Goal: Use online tool/utility: Utilize a website feature to perform a specific function

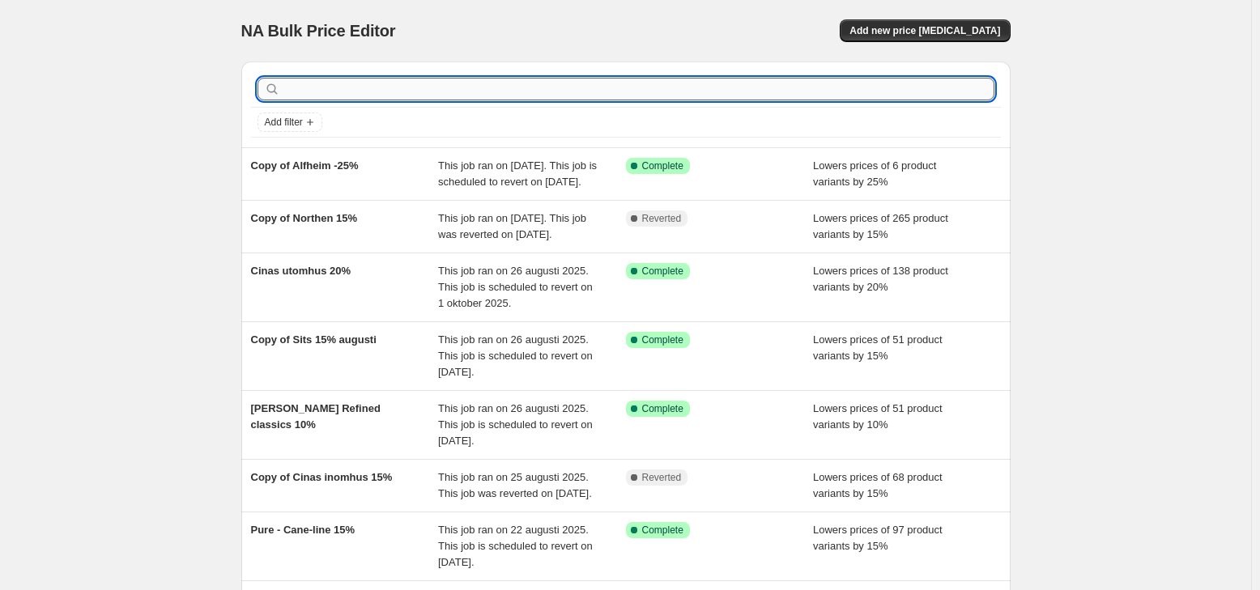
click at [346, 96] on input "text" at bounding box center [638, 89] width 711 height 23
type input "torkel"
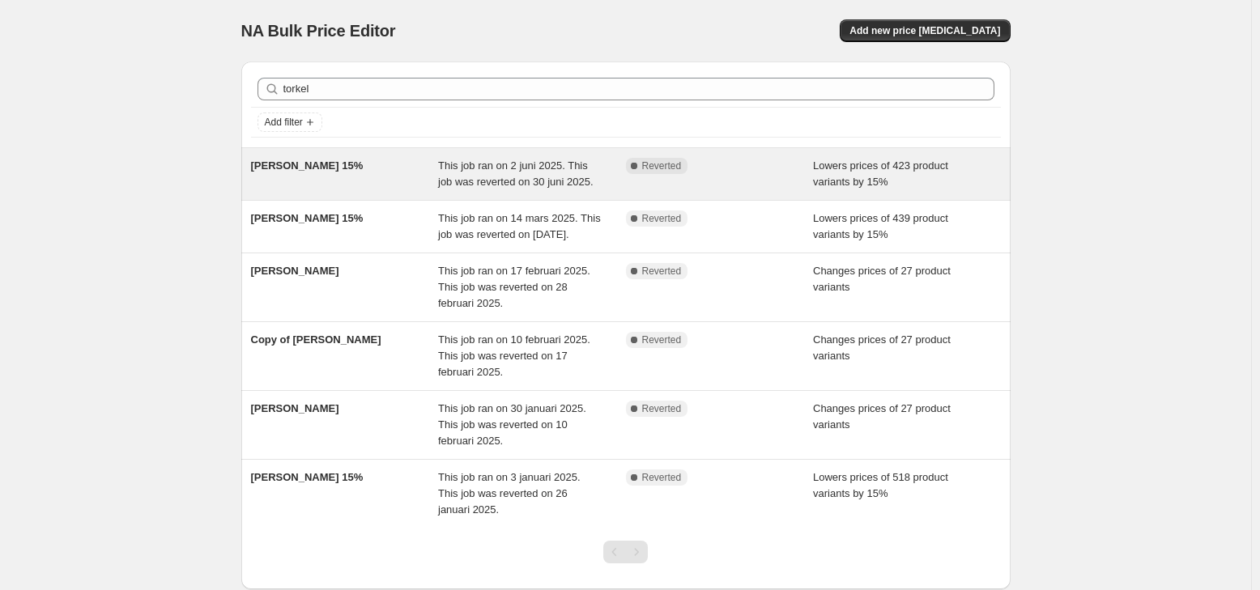
click at [369, 186] on div "[PERSON_NAME] 15%" at bounding box center [345, 174] width 188 height 32
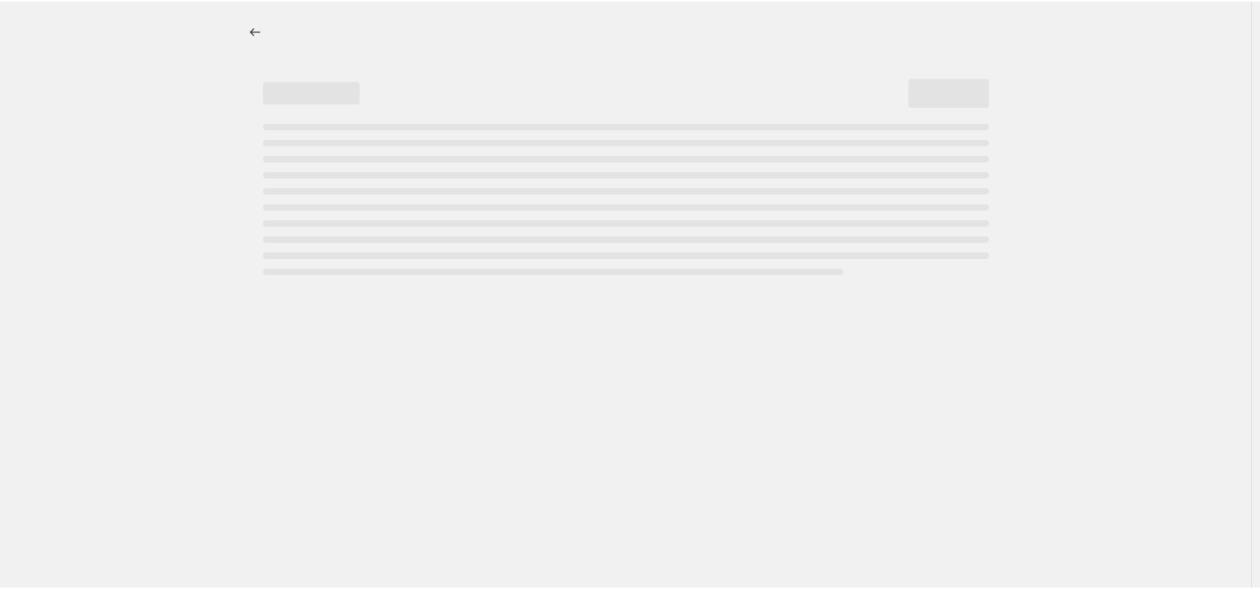
select select "percentage"
select select "product_status"
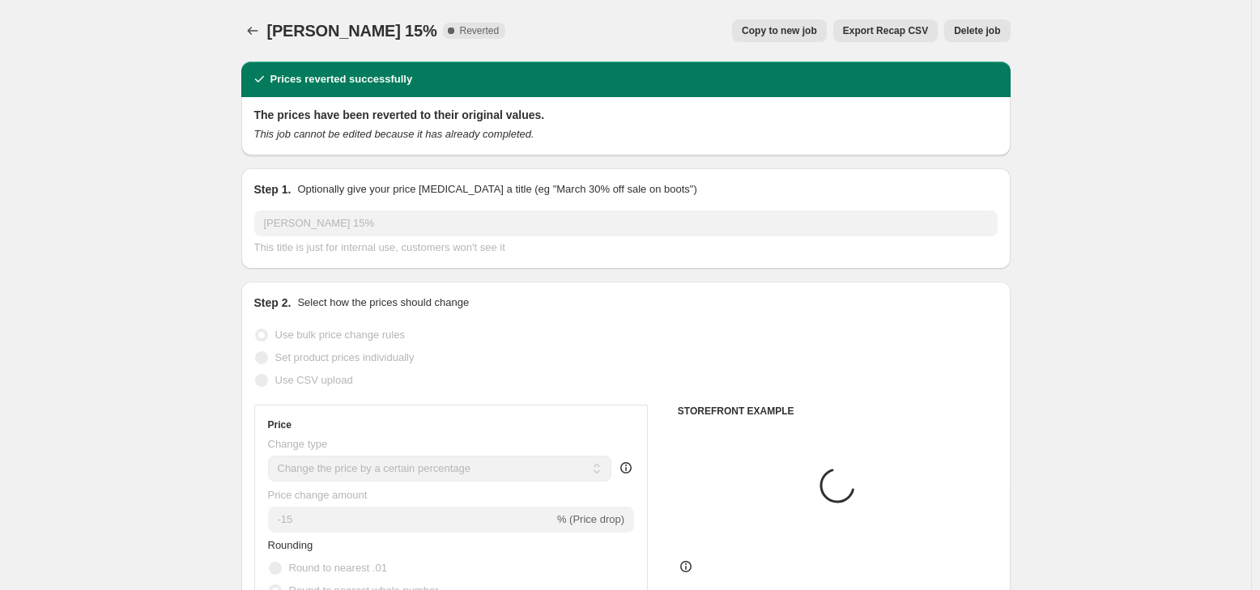
select select "vendor"
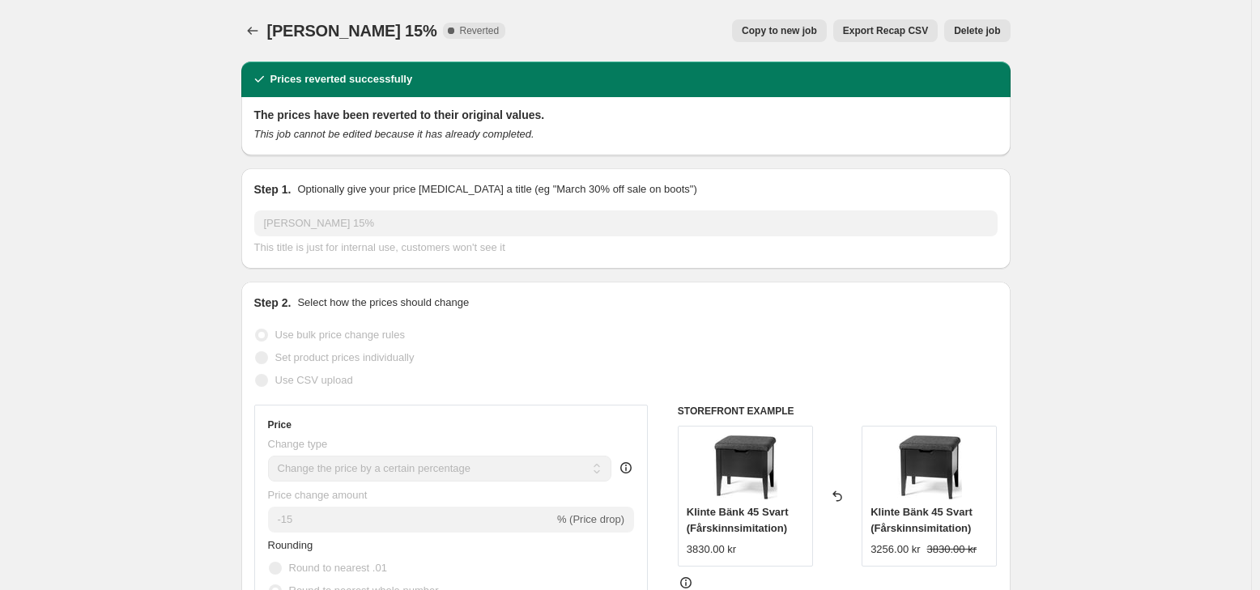
click at [816, 24] on button "Copy to new job" at bounding box center [779, 30] width 95 height 23
select select "percentage"
select select "vendor"
select select "product_status"
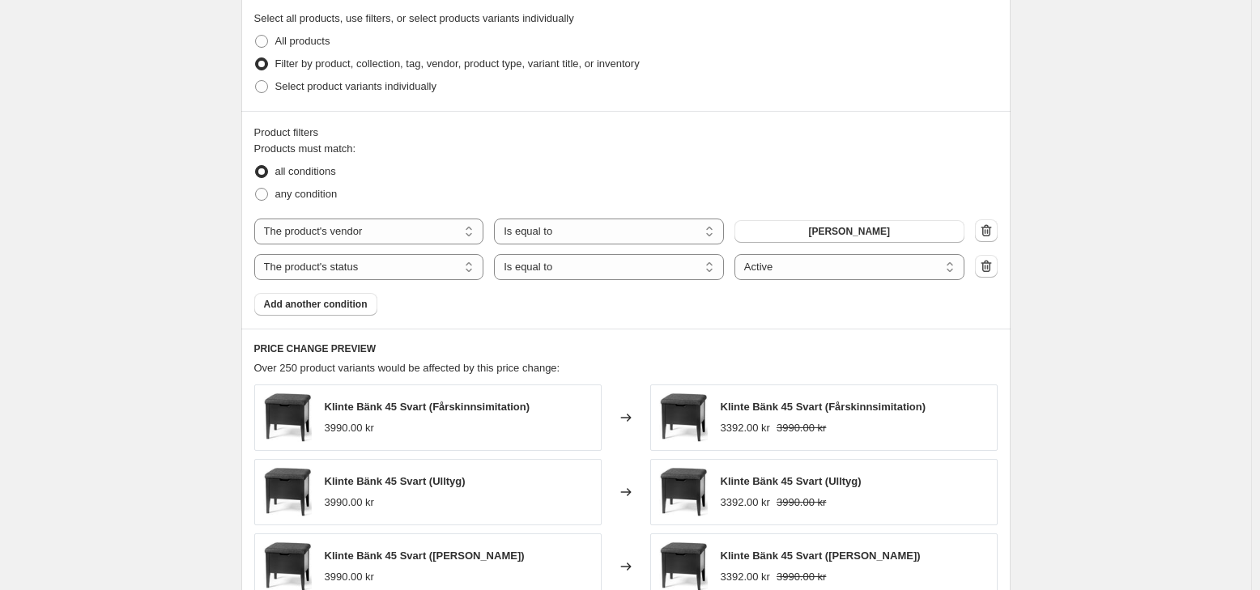
scroll to position [891, 0]
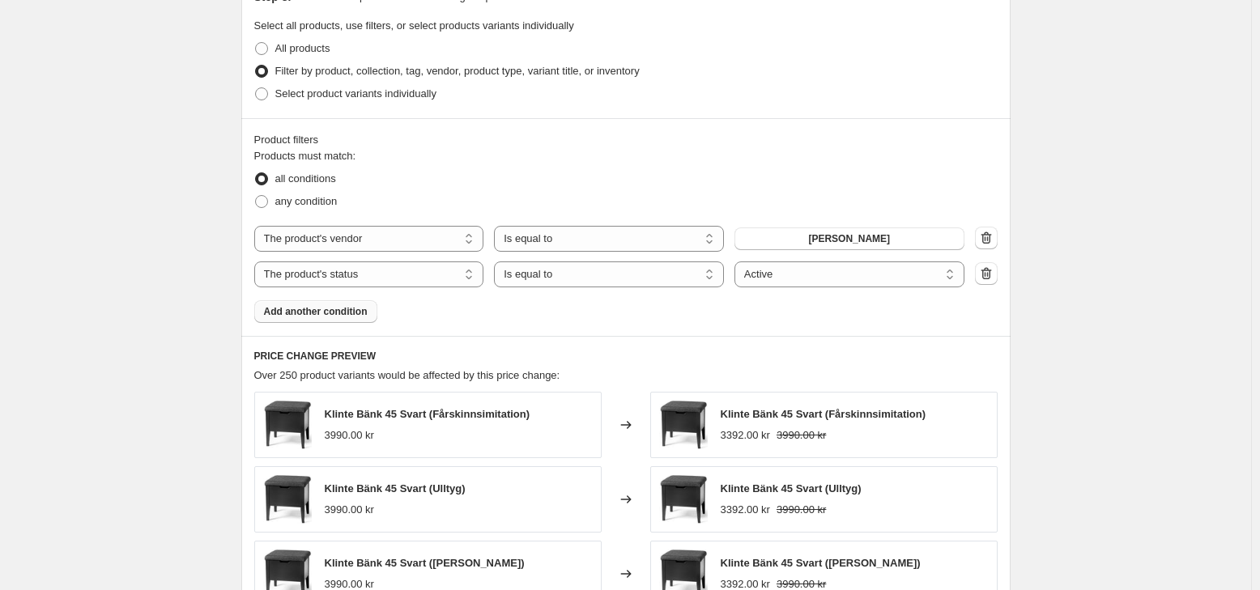
click at [343, 311] on span "Add another condition" at bounding box center [316, 311] width 104 height 13
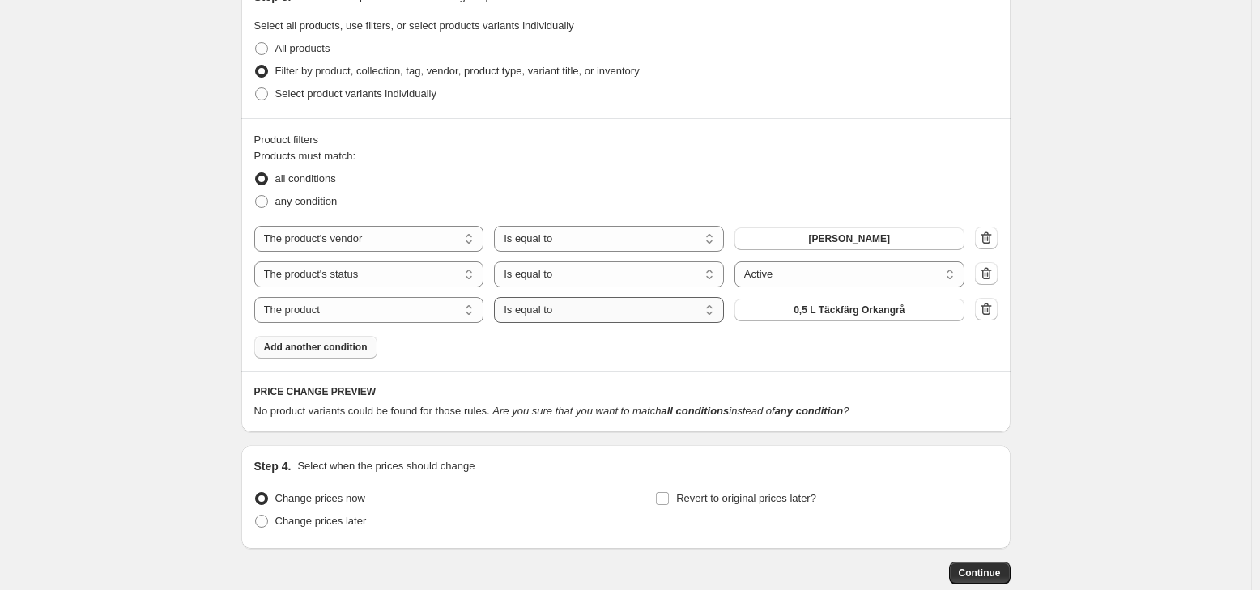
click at [614, 316] on select "Is equal to Is not equal to" at bounding box center [609, 310] width 230 height 26
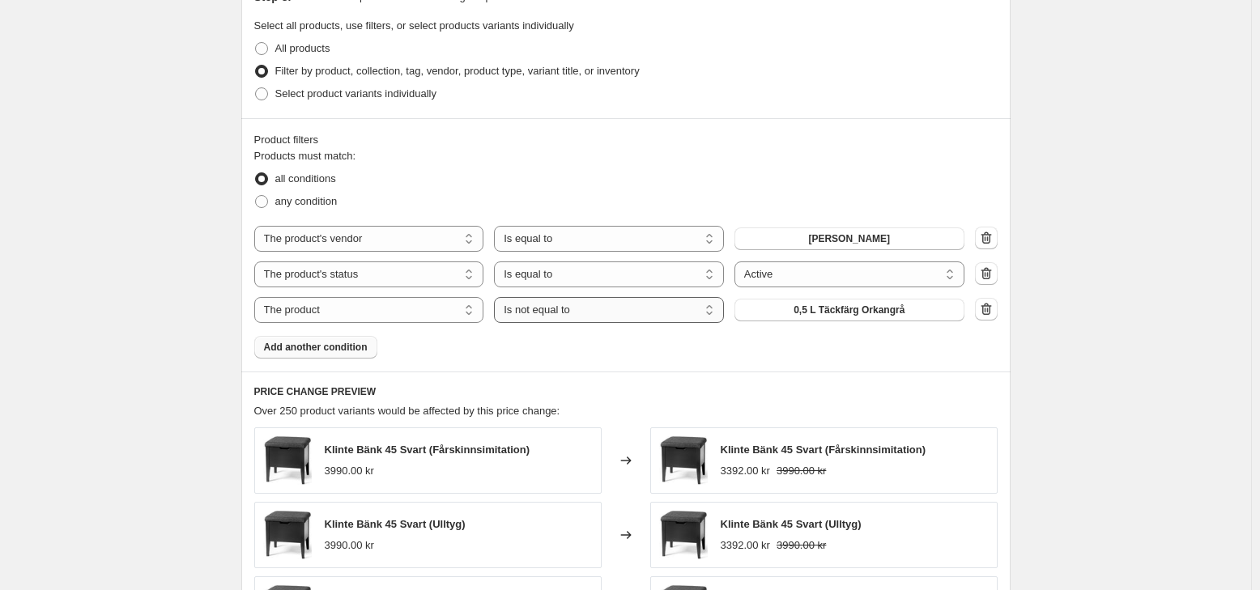
click at [620, 305] on select "Is equal to Is not equal to" at bounding box center [609, 310] width 230 height 26
select select "equal"
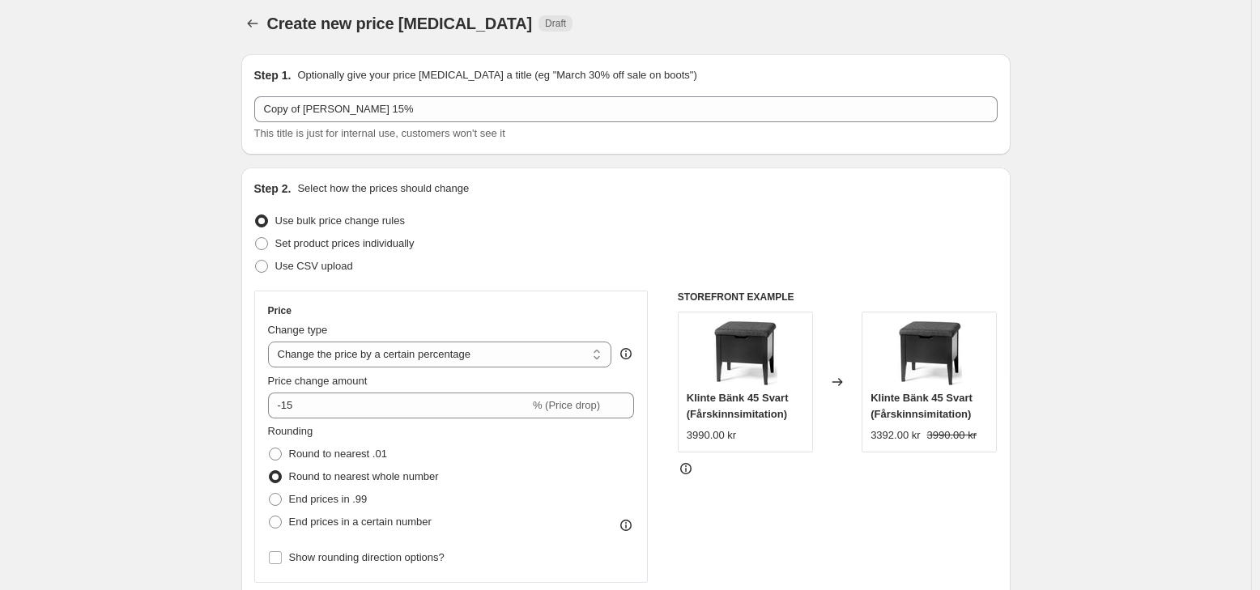
scroll to position [0, 0]
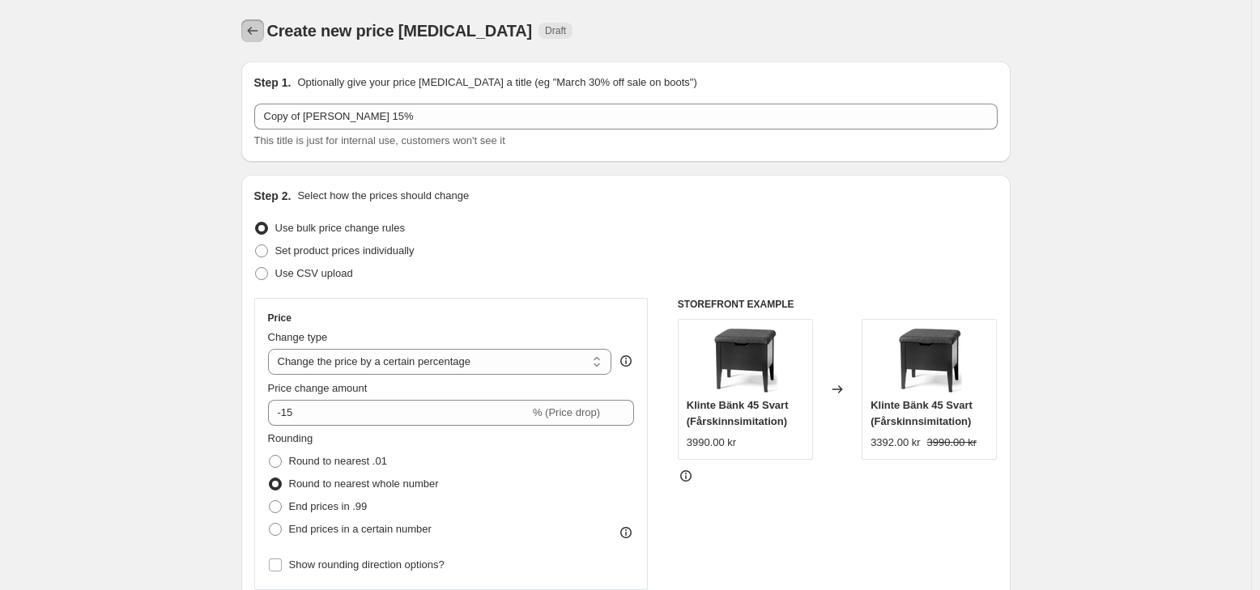
click at [249, 28] on icon "Price change jobs" at bounding box center [253, 31] width 16 height 16
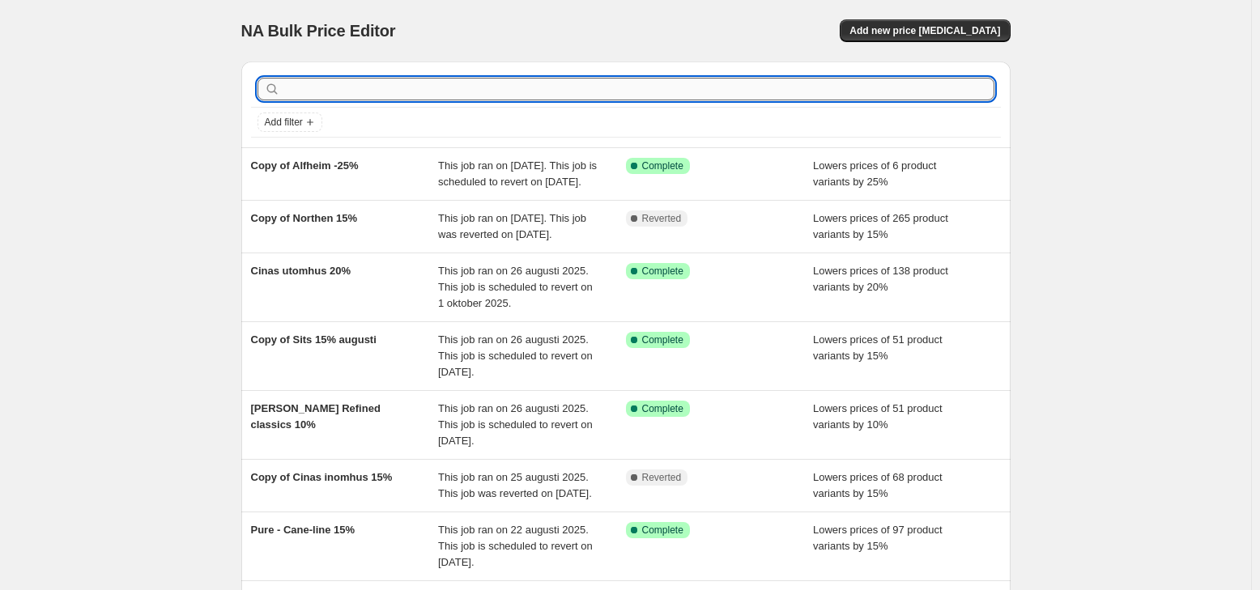
click at [477, 81] on input "text" at bounding box center [638, 89] width 711 height 23
type input "torkel"
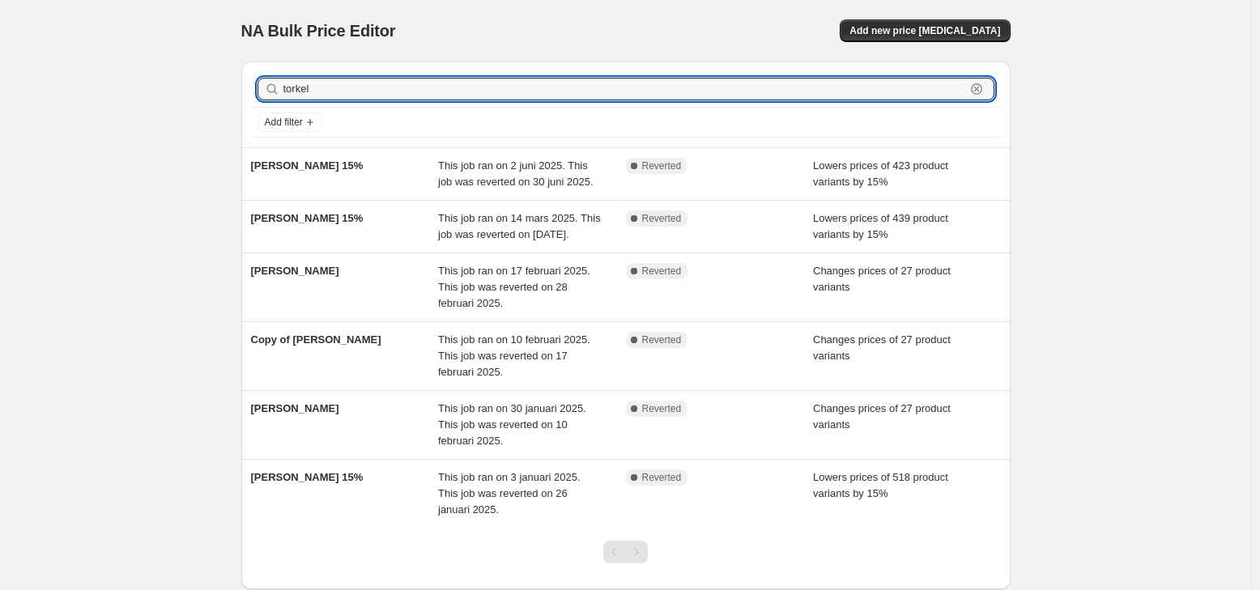
drag, startPoint x: 462, startPoint y: 87, endPoint x: 258, endPoint y: 84, distance: 204.1
click at [258, 84] on div "torkel Clear" at bounding box center [626, 89] width 750 height 36
type input "outlet"
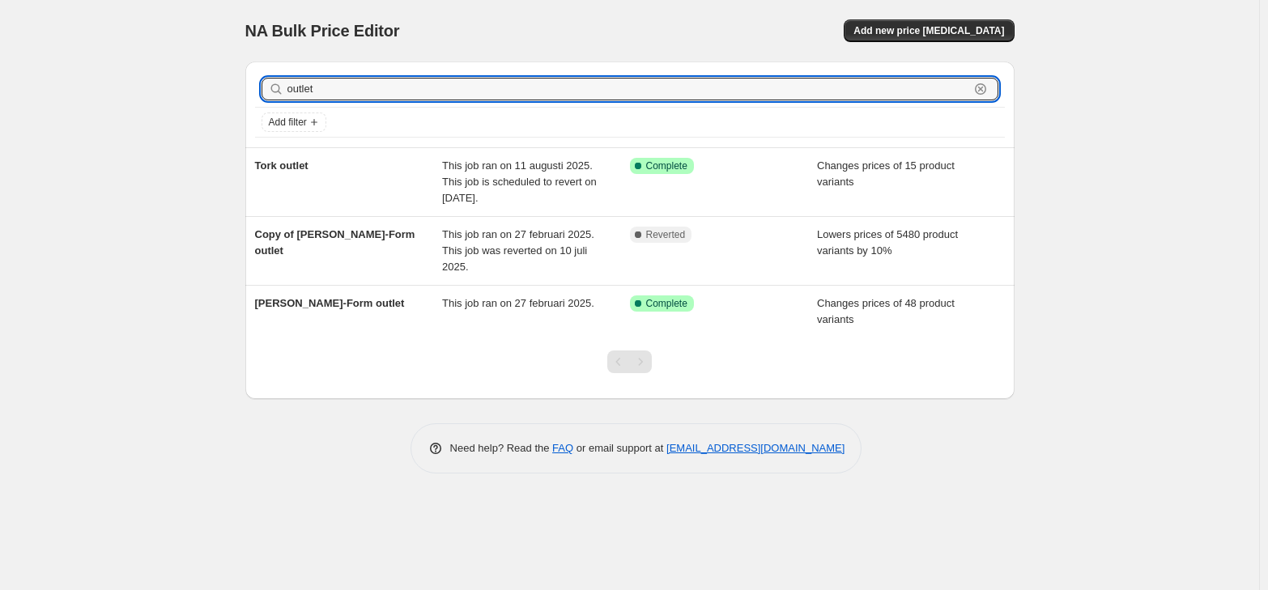
drag, startPoint x: 367, startPoint y: 93, endPoint x: 237, endPoint y: 81, distance: 131.0
click at [237, 82] on div "outlet Clear Add filter Tork outlet This job ran on 11 augusti 2025. This job i…" at bounding box center [623, 224] width 782 height 351
type input "torkel"
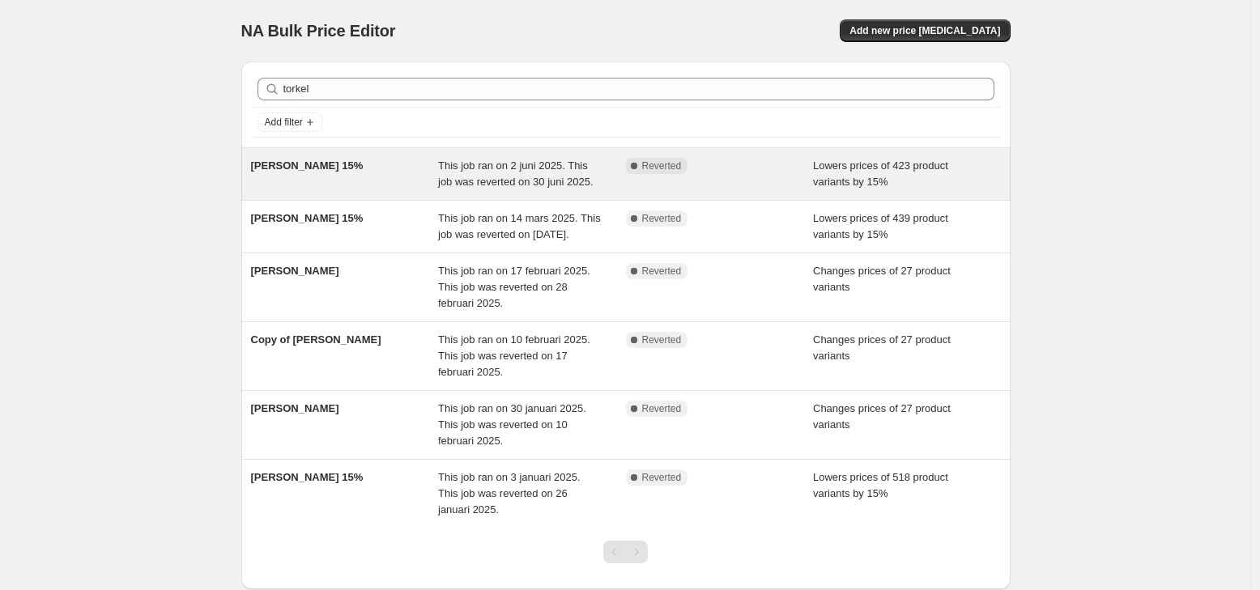
click at [495, 172] on span "This job ran on 2 juni 2025. This job was reverted on 30 juni 2025." at bounding box center [516, 174] width 156 height 28
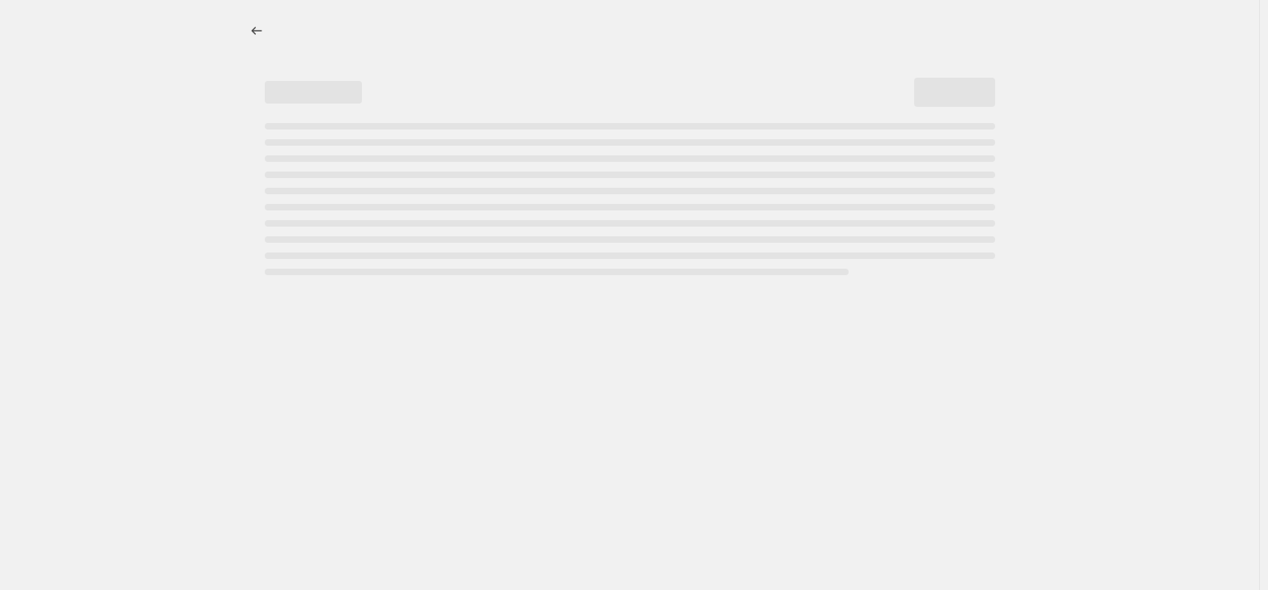
select select "percentage"
select select "vendor"
select select "product_status"
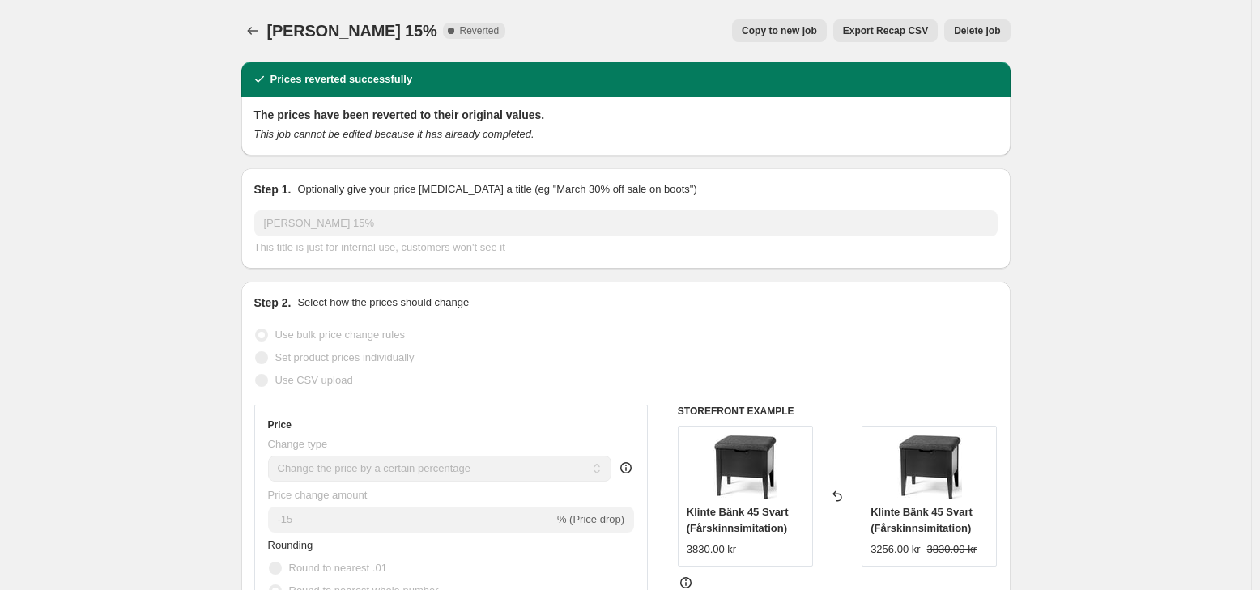
click at [791, 31] on span "Copy to new job" at bounding box center [779, 30] width 75 height 13
select select "percentage"
select select "vendor"
select select "product_status"
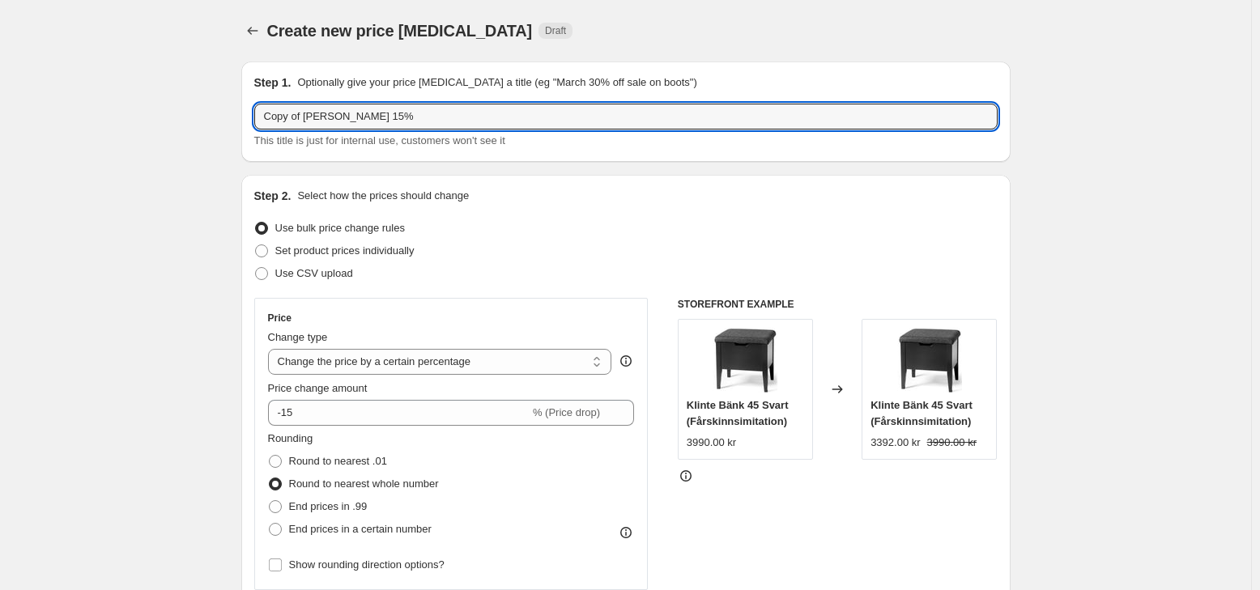
drag, startPoint x: 306, startPoint y: 117, endPoint x: 217, endPoint y: 127, distance: 89.6
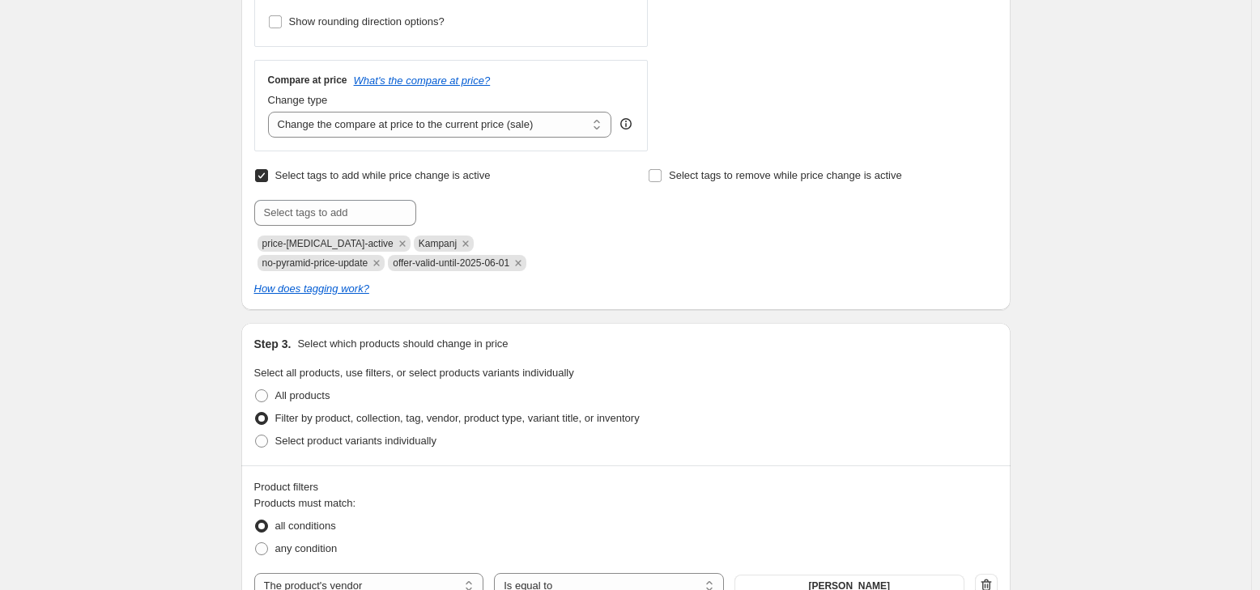
scroll to position [567, 0]
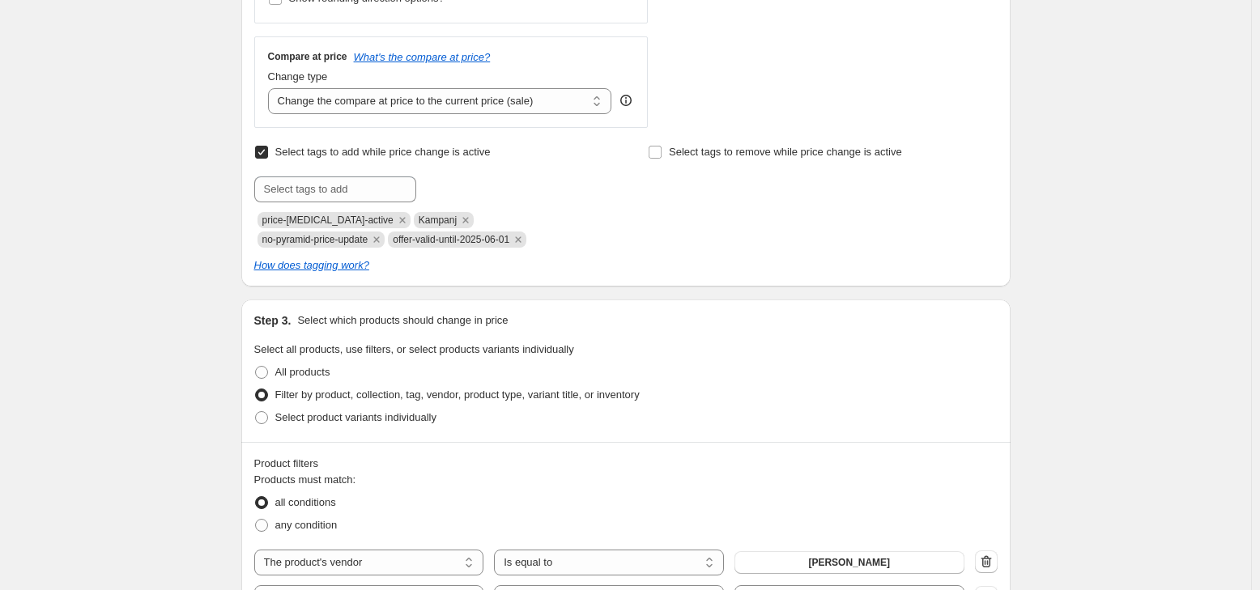
type input "[PERSON_NAME] 15%"
click at [393, 236] on span "offer-valid-until-2025-06-01" at bounding box center [451, 239] width 117 height 11
copy span "offer-valid-until-2025-06-01"
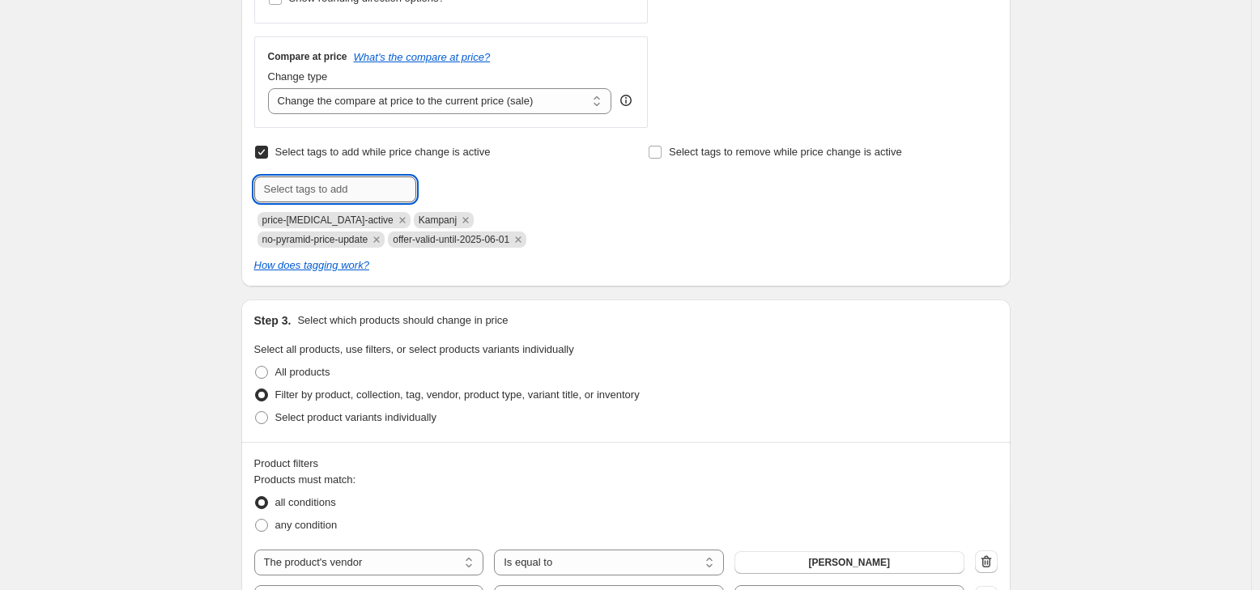
click at [330, 187] on input "text" at bounding box center [335, 190] width 162 height 26
paste input "offer-valid-until-2025-06-01"
click at [383, 185] on input "offer-valid-until-2025-06-01" at bounding box center [335, 190] width 162 height 26
drag, startPoint x: 405, startPoint y: 185, endPoint x: 386, endPoint y: 196, distance: 22.5
click at [386, 196] on input "offer-valid-until-2025-10-01" at bounding box center [335, 190] width 162 height 26
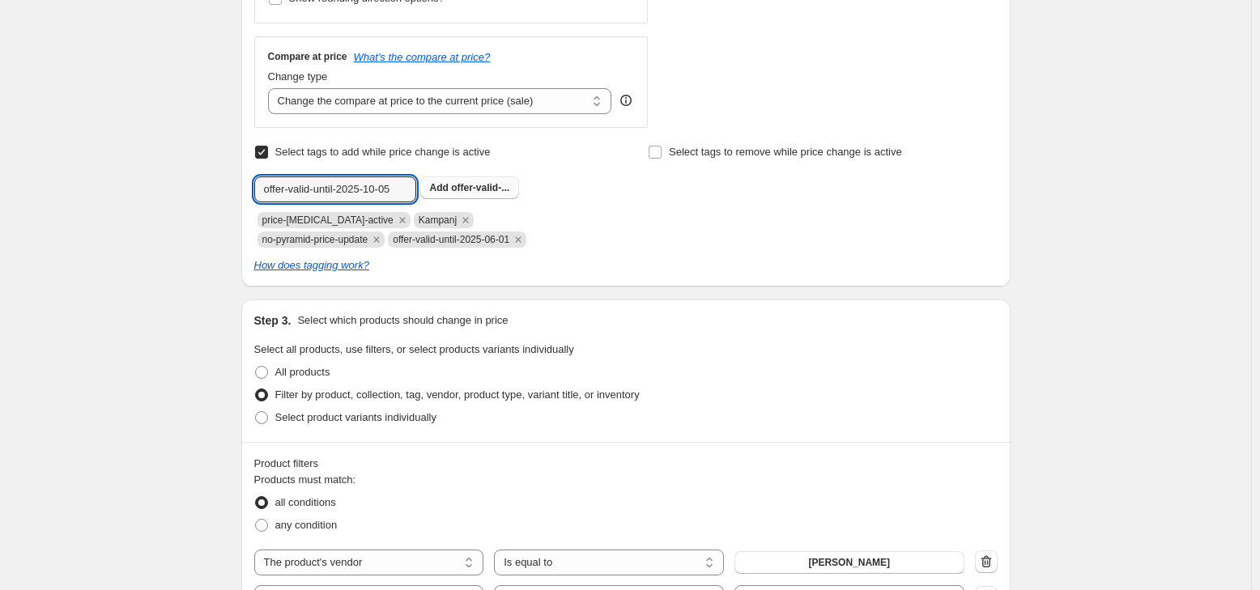
type input "offer-valid-until-2025-10-05"
click at [476, 190] on span "offer-valid-..." at bounding box center [480, 187] width 58 height 11
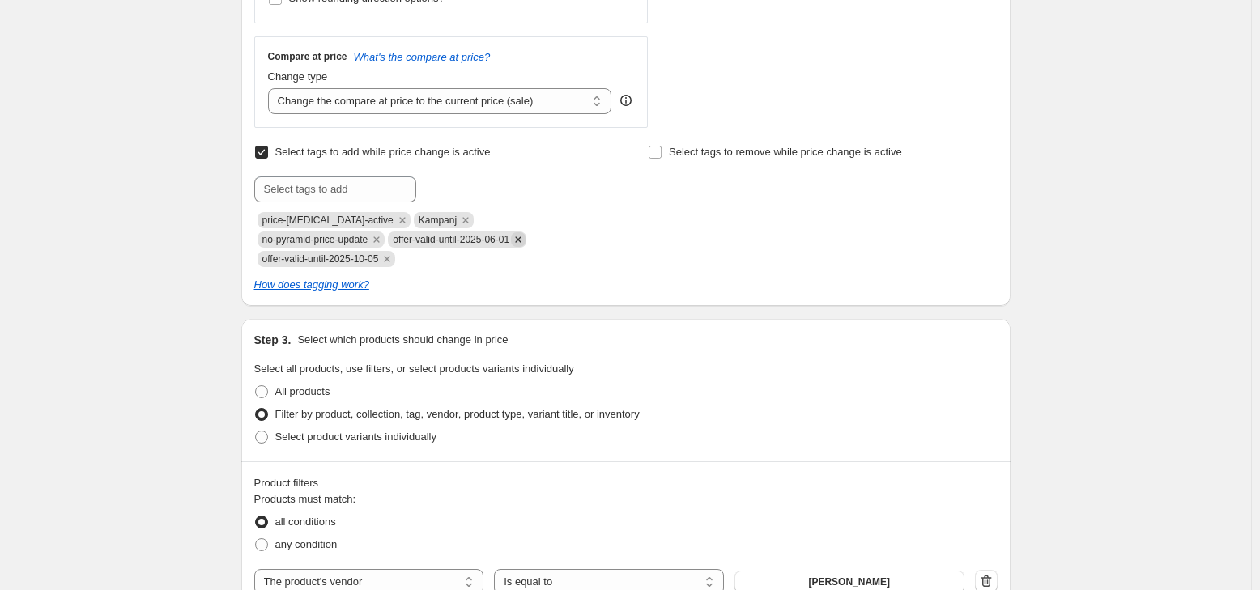
click at [515, 238] on icon "Remove offer-valid-until-2025-06-01" at bounding box center [518, 240] width 6 height 6
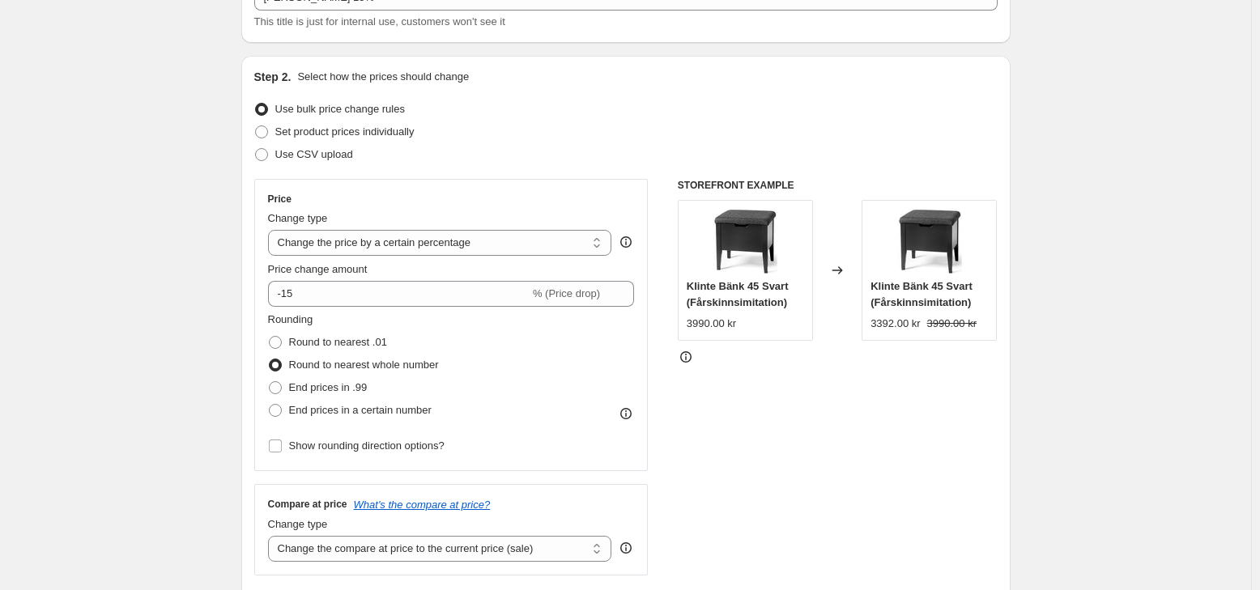
scroll to position [0, 0]
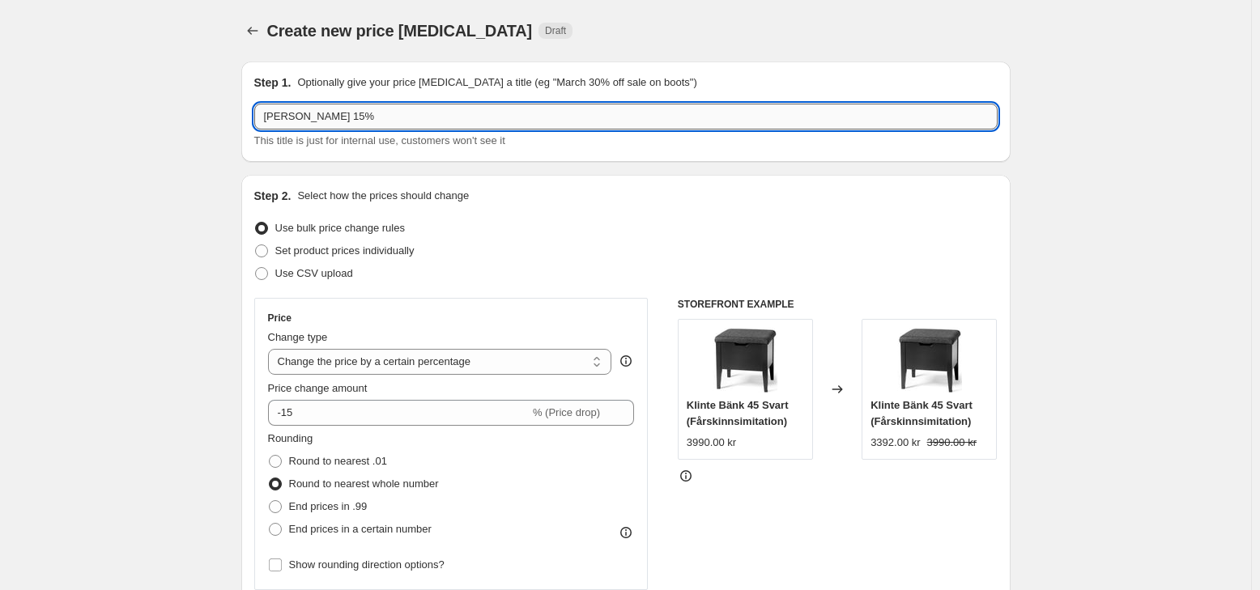
click at [424, 123] on input "[PERSON_NAME] 15%" at bounding box center [626, 117] width 744 height 26
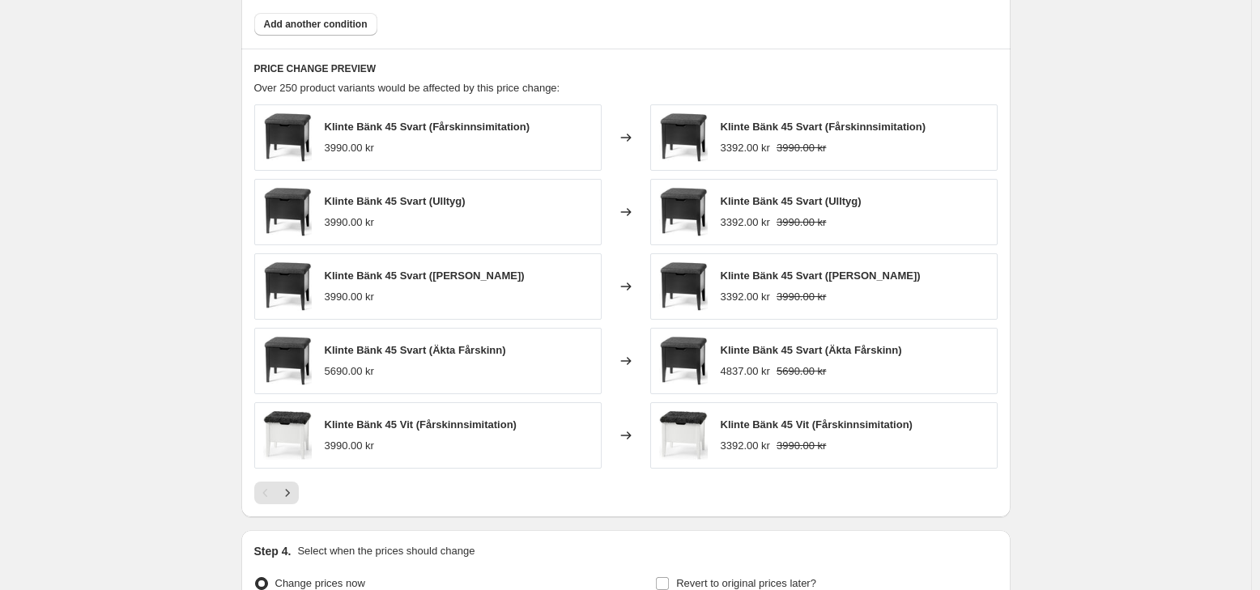
scroll to position [1357, 0]
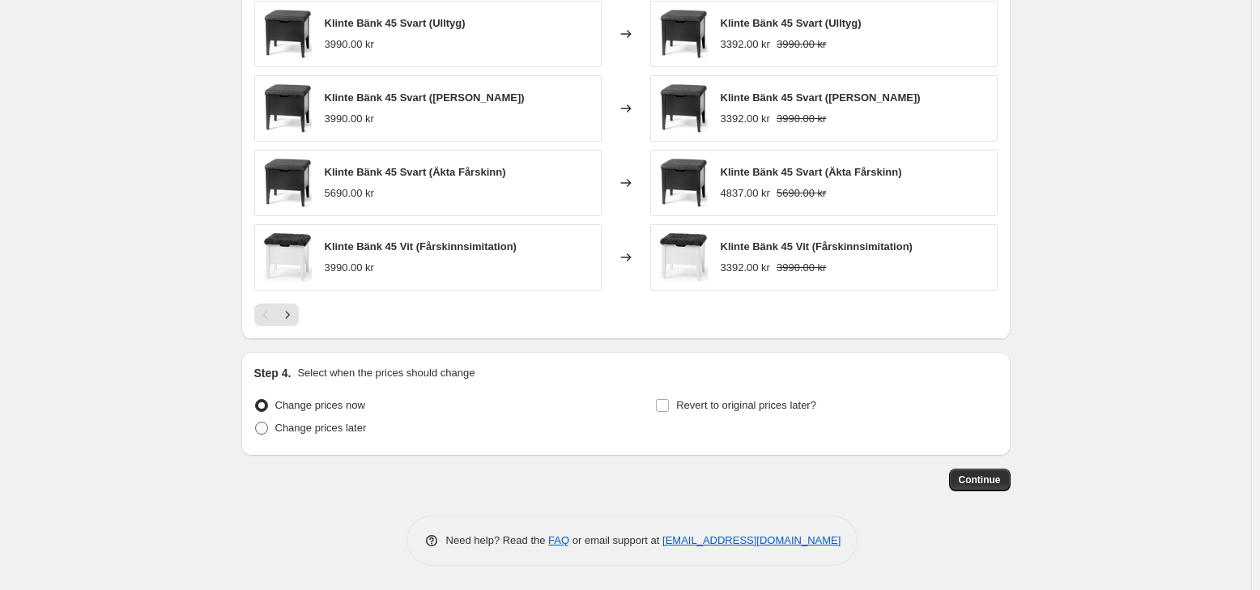
type input "[PERSON_NAME] 15% Sep-Okt"
click at [326, 433] on span "Change prices later" at bounding box center [321, 428] width 92 height 12
click at [256, 423] on input "Change prices later" at bounding box center [255, 422] width 1 height 1
radio input "true"
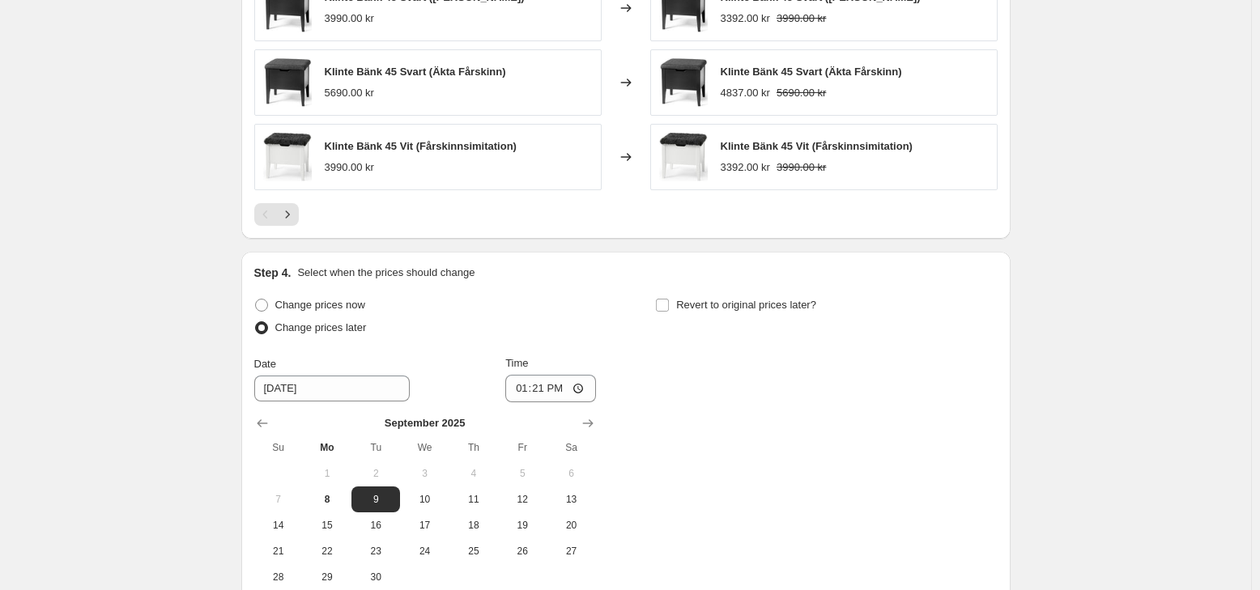
scroll to position [1634, 0]
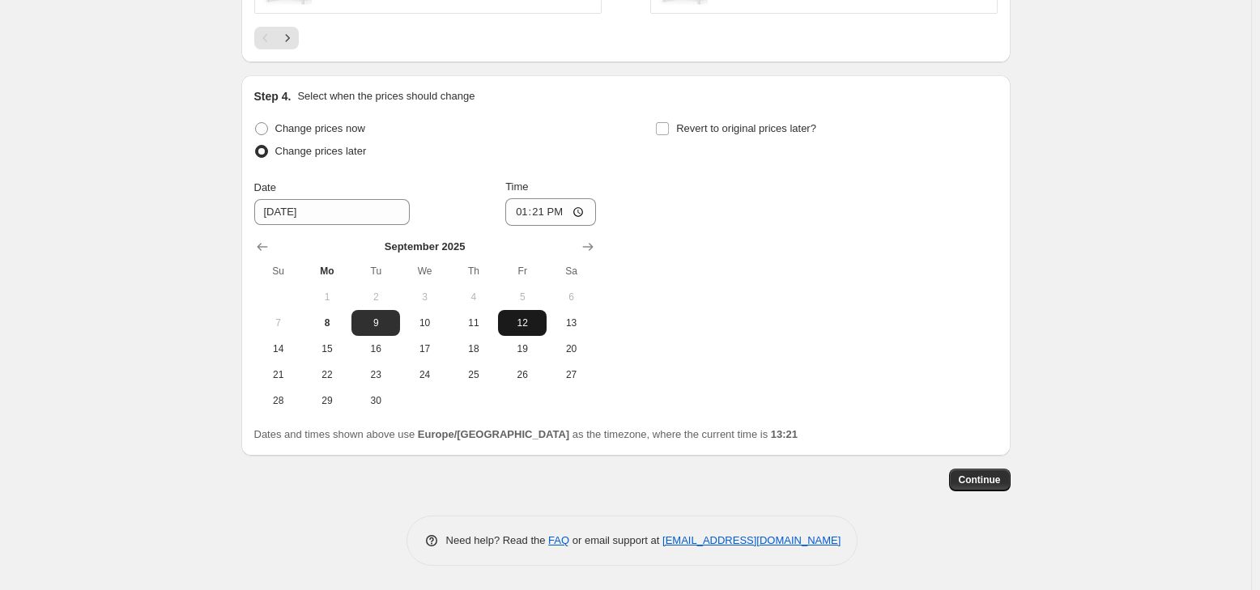
click at [514, 329] on span "12" at bounding box center [523, 323] width 36 height 13
type input "[DATE]"
click at [546, 209] on input "13:21" at bounding box center [550, 212] width 91 height 28
type input "00:01"
click at [807, 126] on span "Revert to original prices later?" at bounding box center [746, 128] width 140 height 12
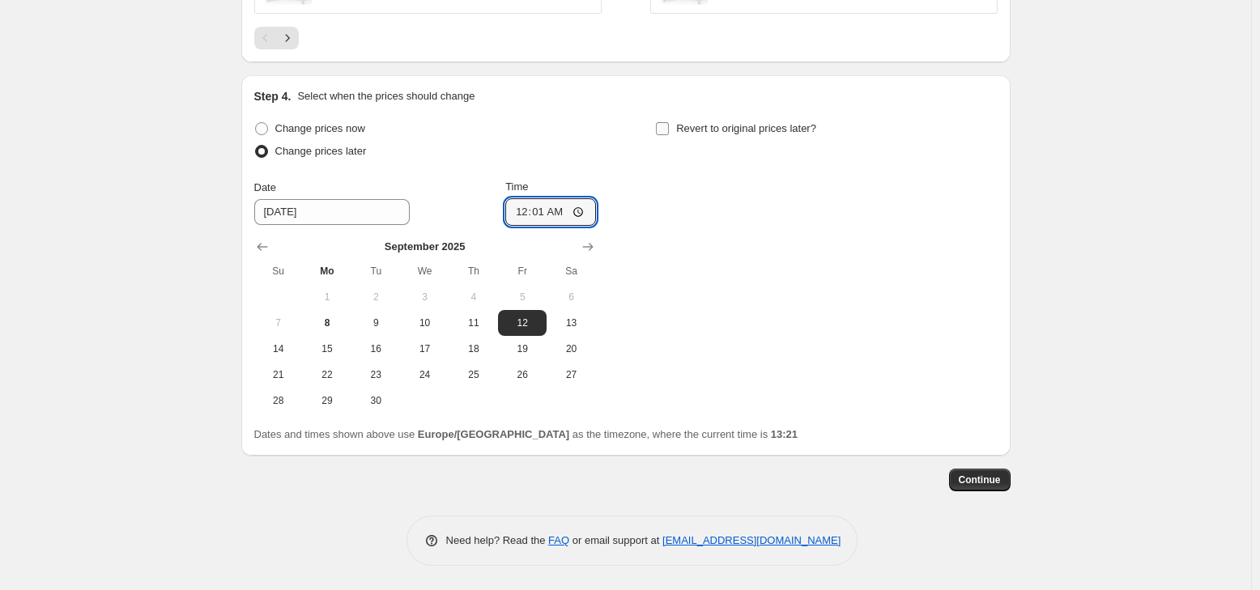
click at [669, 126] on input "Revert to original prices later?" at bounding box center [662, 128] width 13 height 13
checkbox input "true"
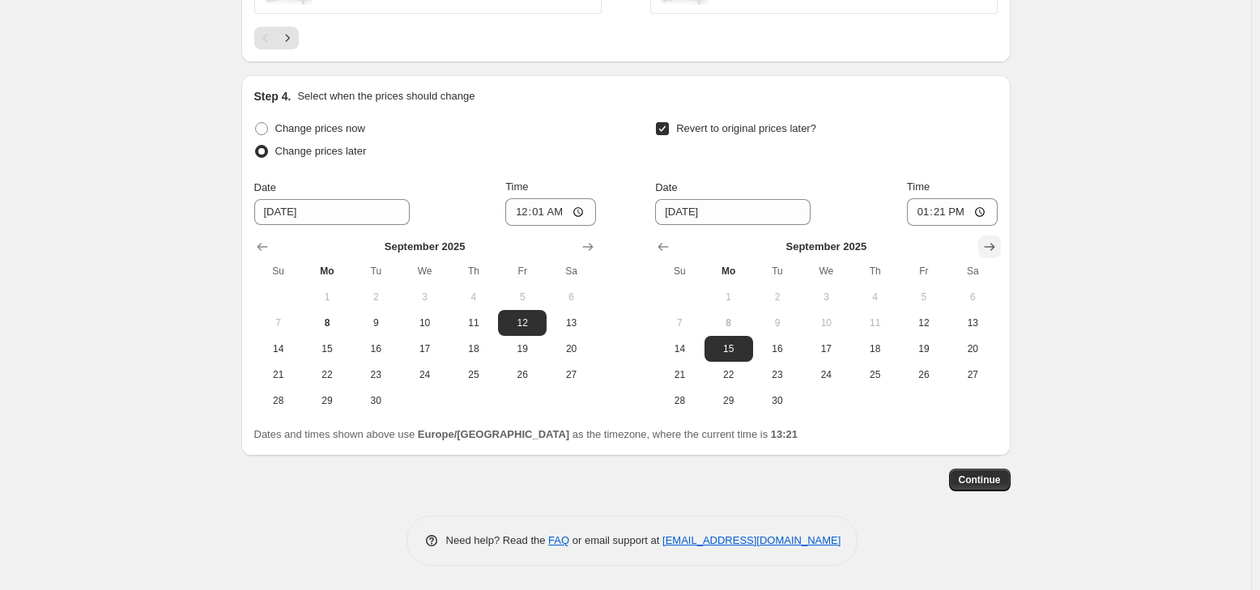
click at [993, 239] on icon "Show next month, October 2025" at bounding box center [990, 247] width 16 height 16
click at [684, 323] on span "5" at bounding box center [680, 323] width 36 height 13
type input "[DATE]"
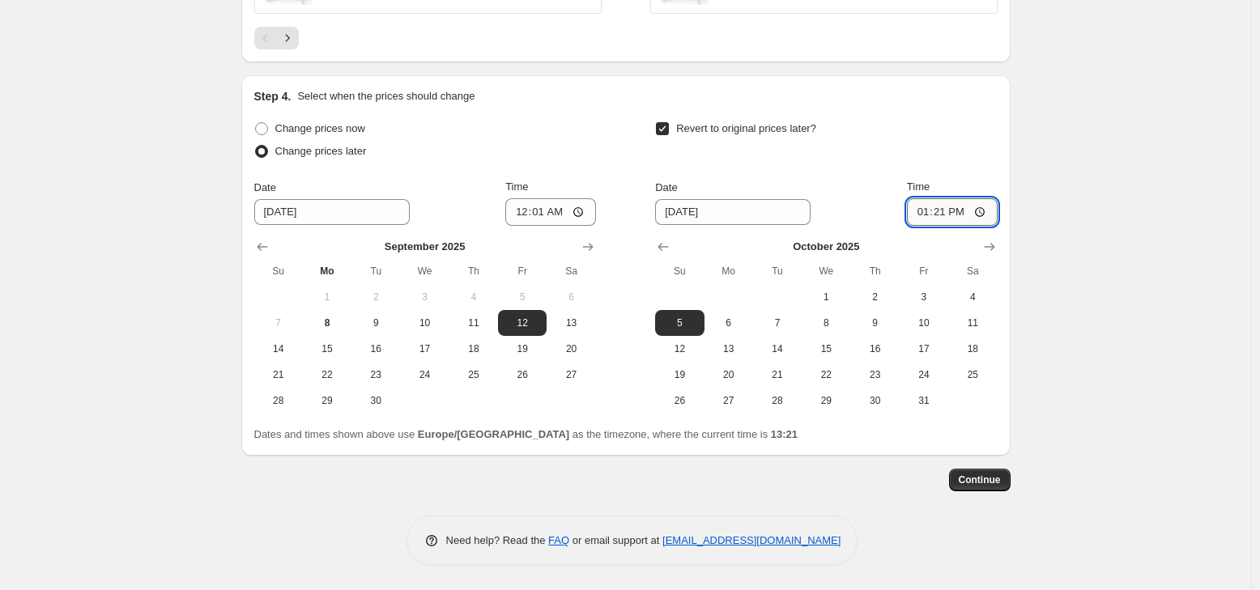
click at [950, 212] on input "13:21" at bounding box center [952, 212] width 91 height 28
type input "23:59"
click at [998, 488] on button "Continue" at bounding box center [980, 480] width 62 height 23
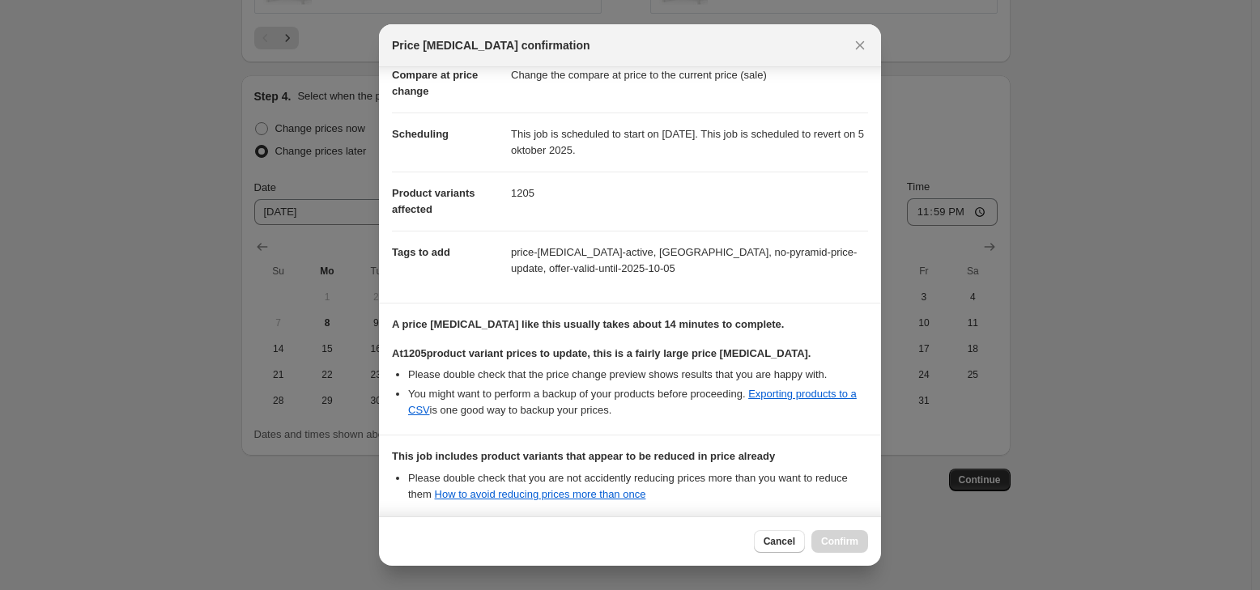
scroll to position [237, 0]
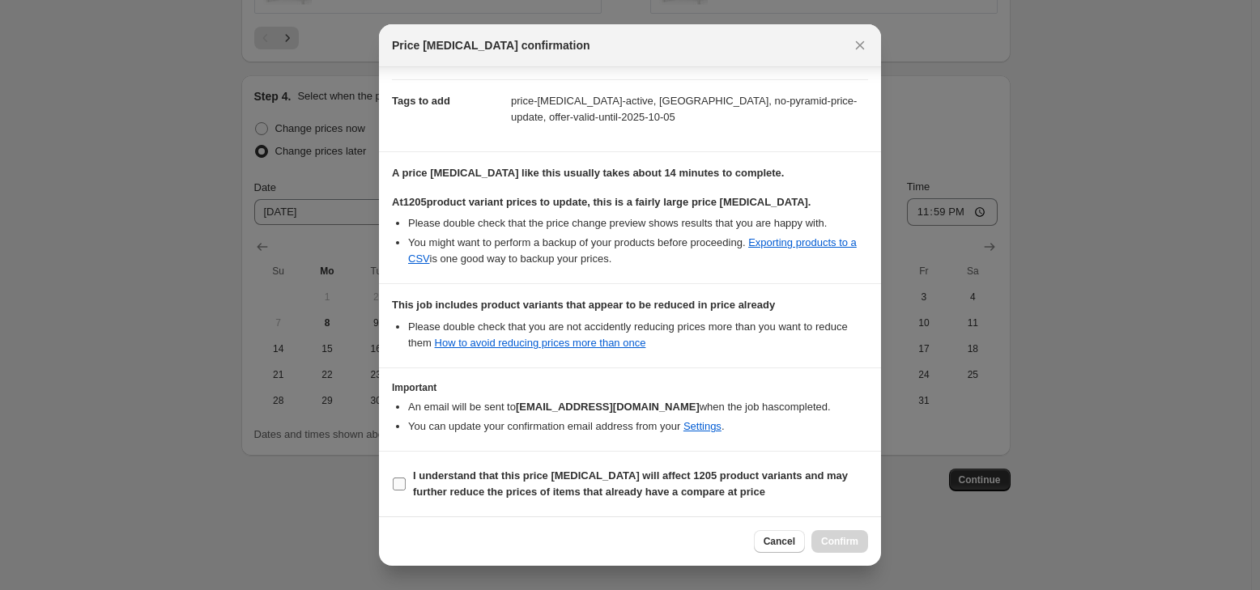
click at [509, 479] on b "I understand that this price [MEDICAL_DATA] will affect 1205 product variants a…" at bounding box center [630, 484] width 435 height 28
click at [406, 479] on input "I understand that this price [MEDICAL_DATA] will affect 1205 product variants a…" at bounding box center [399, 484] width 13 height 13
checkbox input "true"
click at [837, 543] on span "Confirm" at bounding box center [839, 541] width 37 height 13
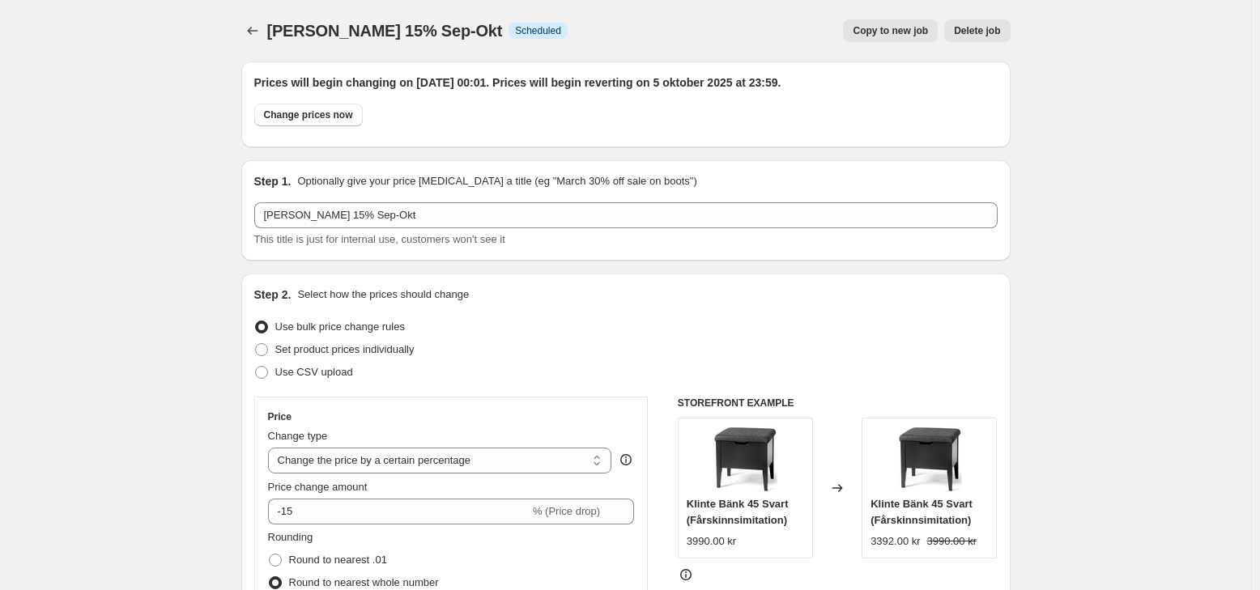
scroll to position [1634, 0]
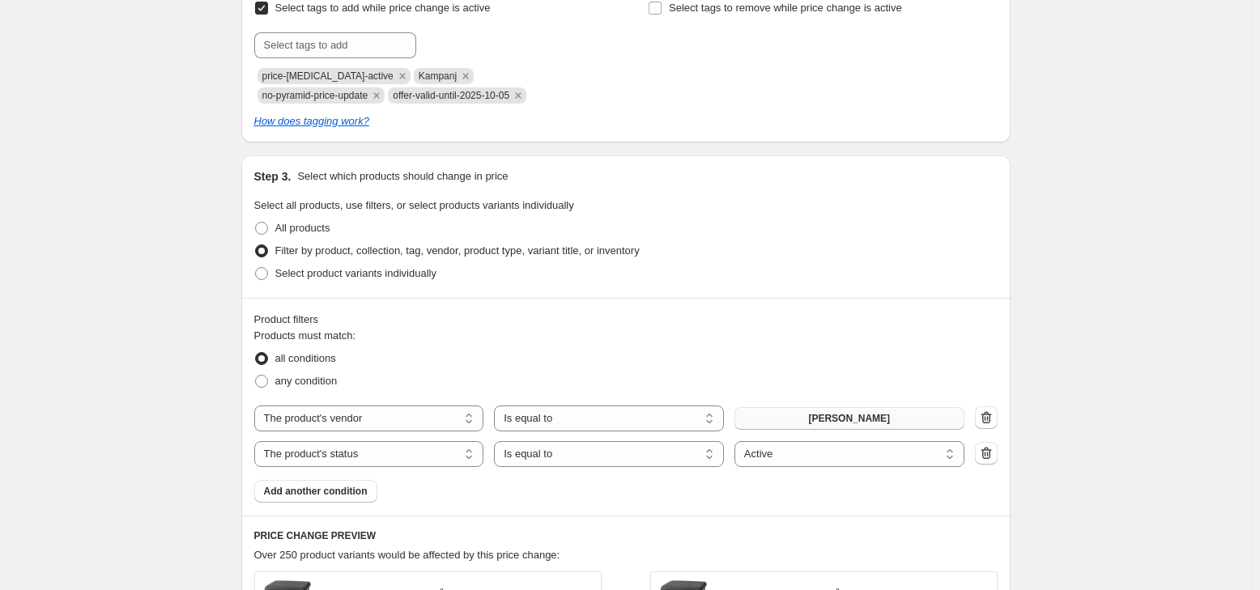
scroll to position [972, 0]
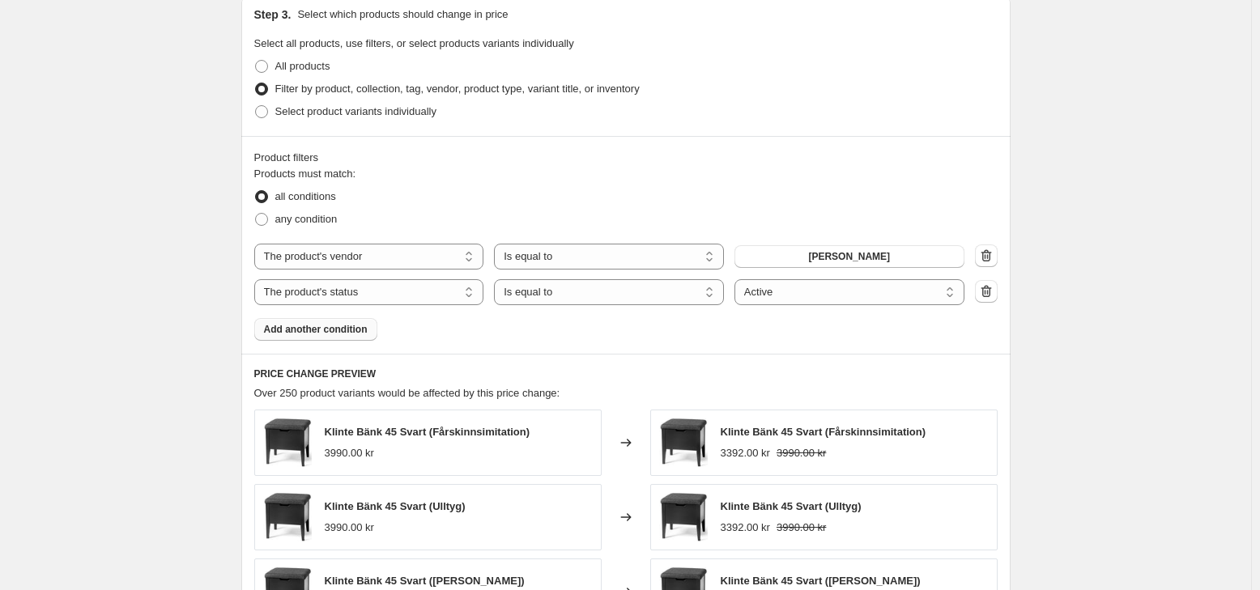
click at [351, 334] on span "Add another condition" at bounding box center [316, 329] width 104 height 13
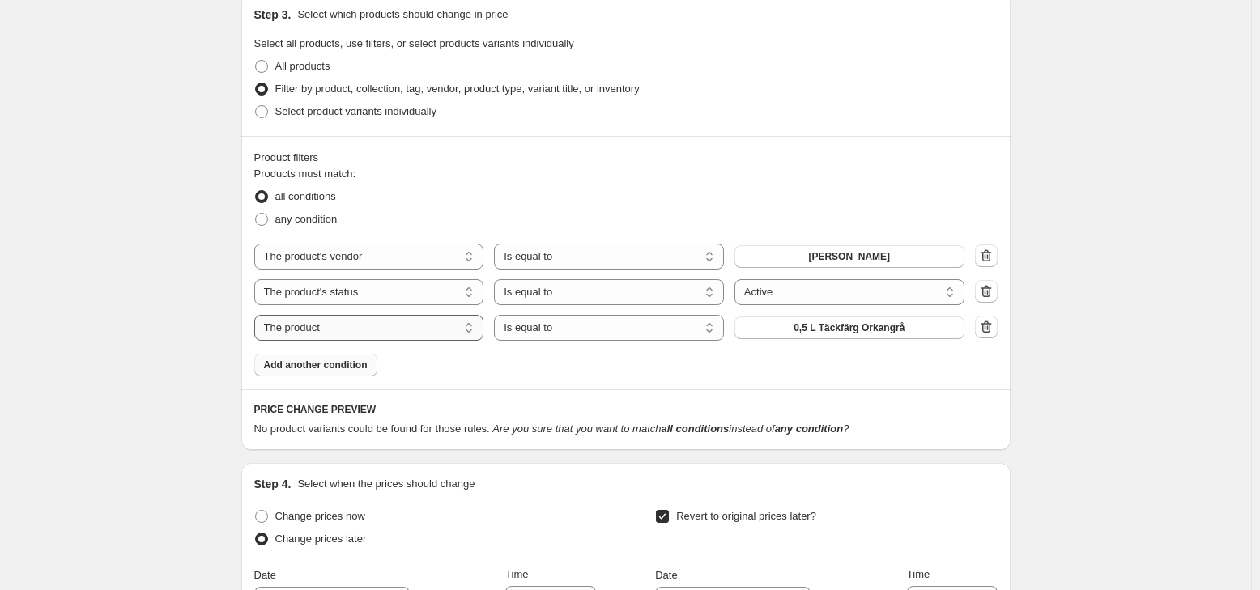
click at [431, 328] on select "The product The product's collection The product's tag The product's vendor The…" at bounding box center [369, 328] width 230 height 26
select select "product_status"
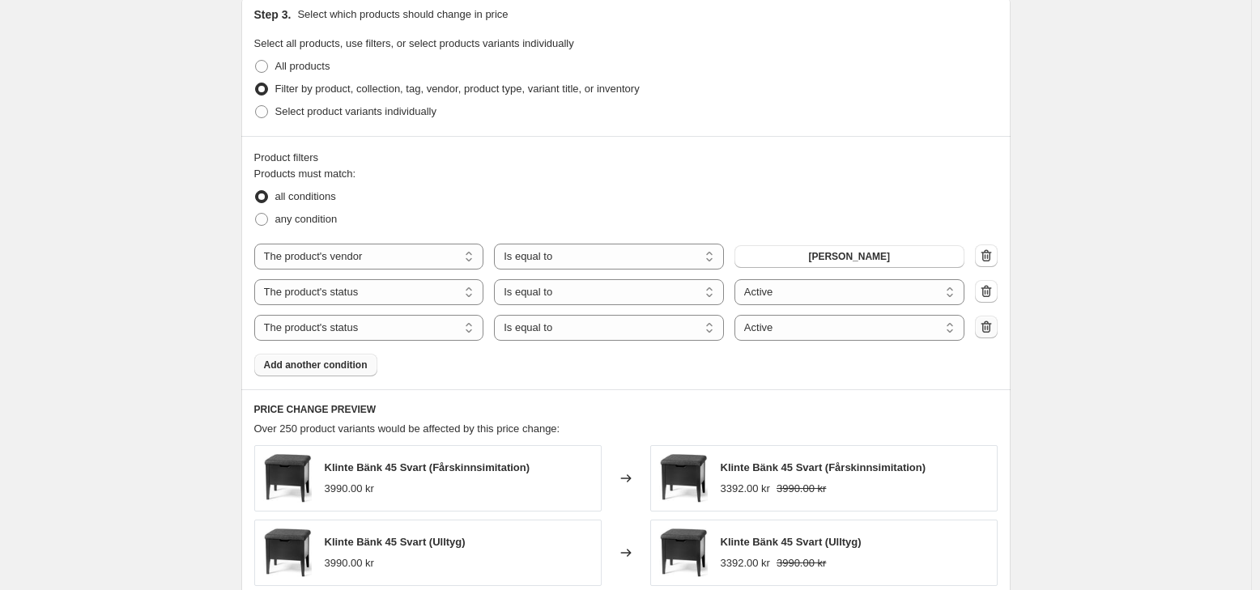
click at [993, 322] on icon "button" at bounding box center [986, 327] width 16 height 16
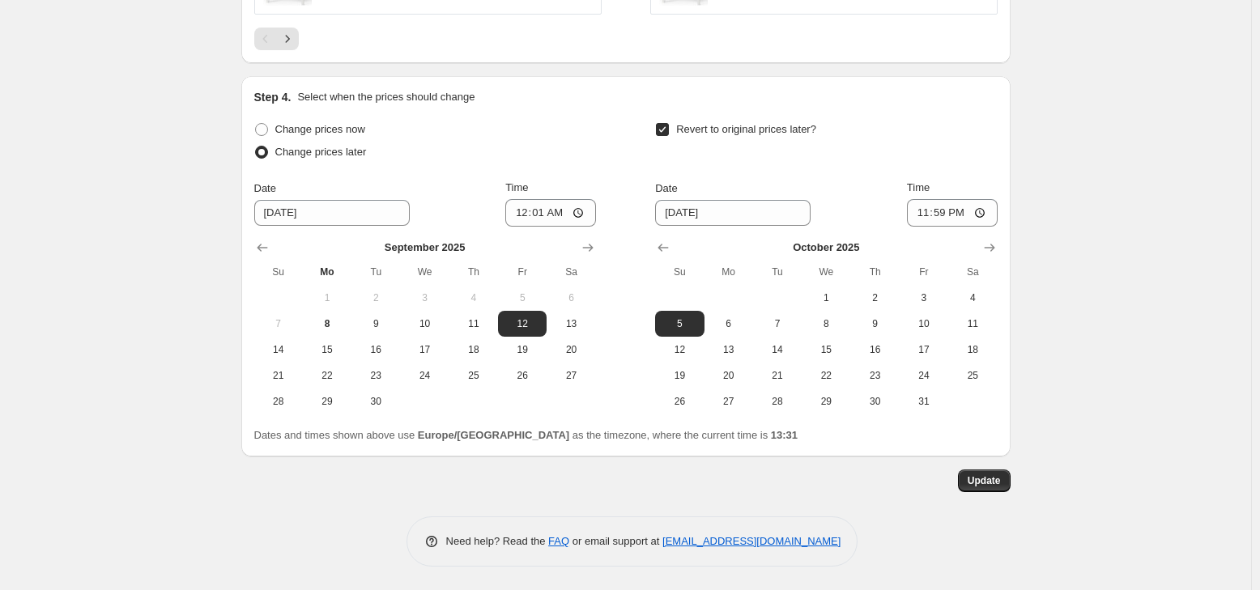
scroll to position [1733, 0]
click at [997, 479] on span "Update" at bounding box center [984, 480] width 33 height 13
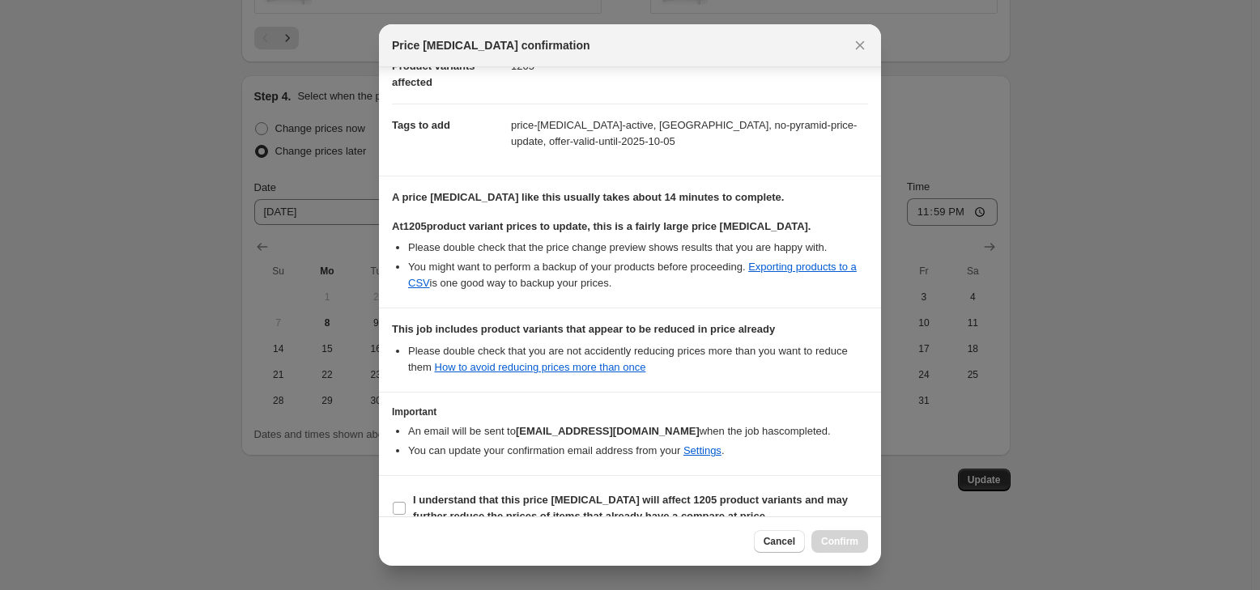
scroll to position [237, 0]
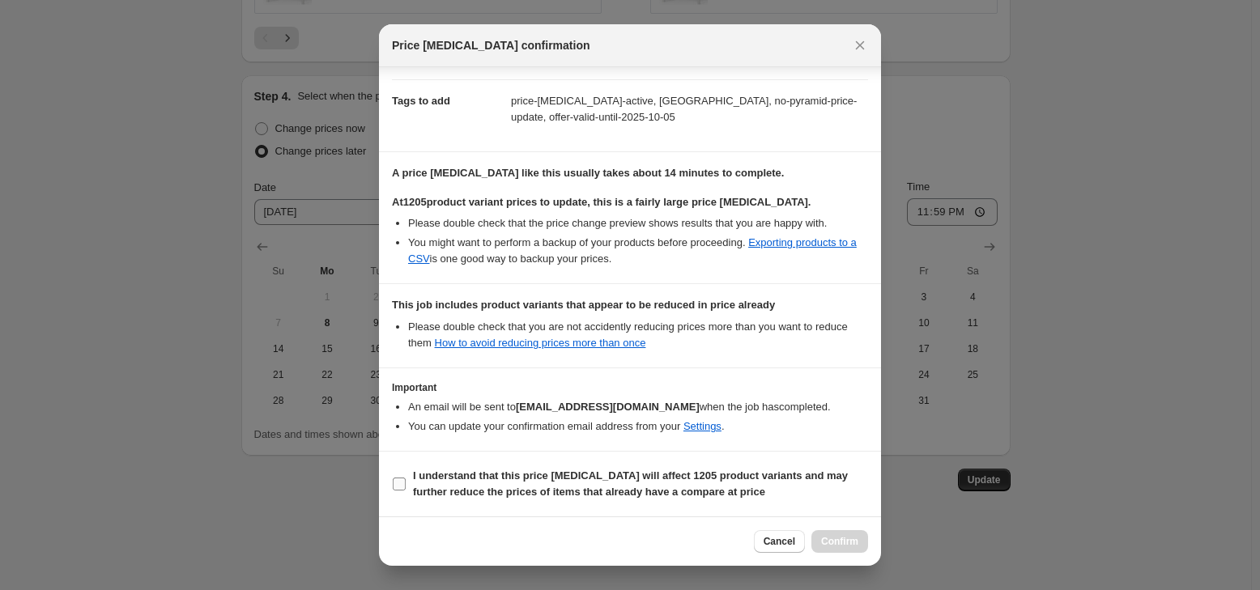
click at [426, 492] on b "I understand that this price [MEDICAL_DATA] will affect 1205 product variants a…" at bounding box center [630, 484] width 435 height 28
click at [406, 491] on input "I understand that this price [MEDICAL_DATA] will affect 1205 product variants a…" at bounding box center [399, 484] width 13 height 13
checkbox input "true"
click at [837, 538] on span "Confirm" at bounding box center [839, 541] width 37 height 13
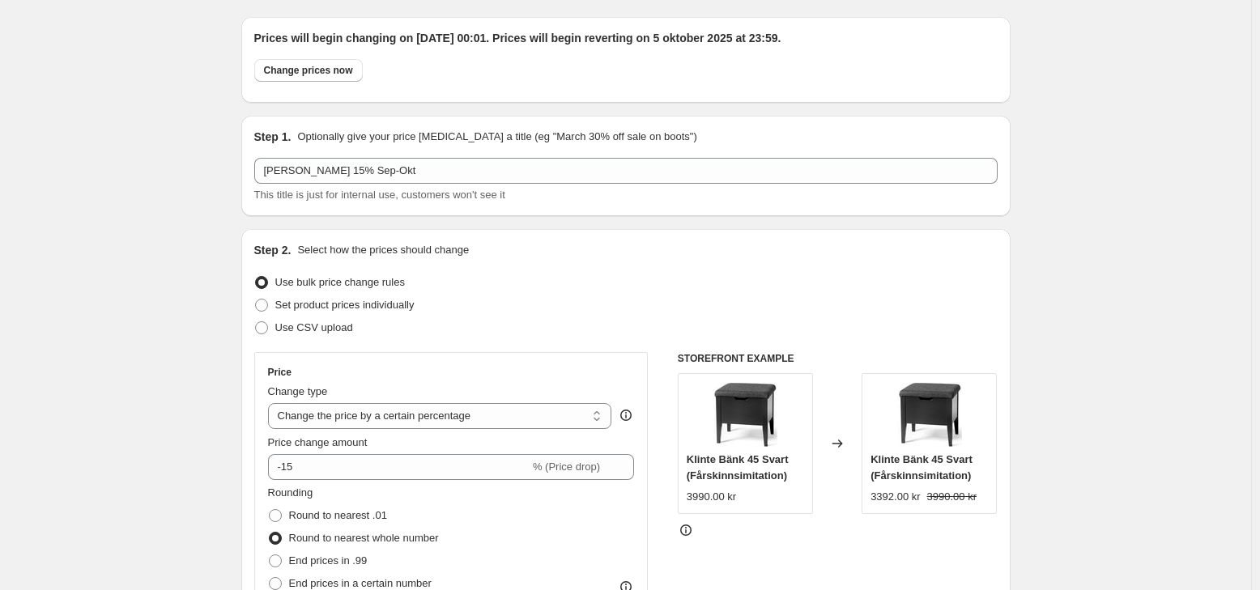
scroll to position [0, 0]
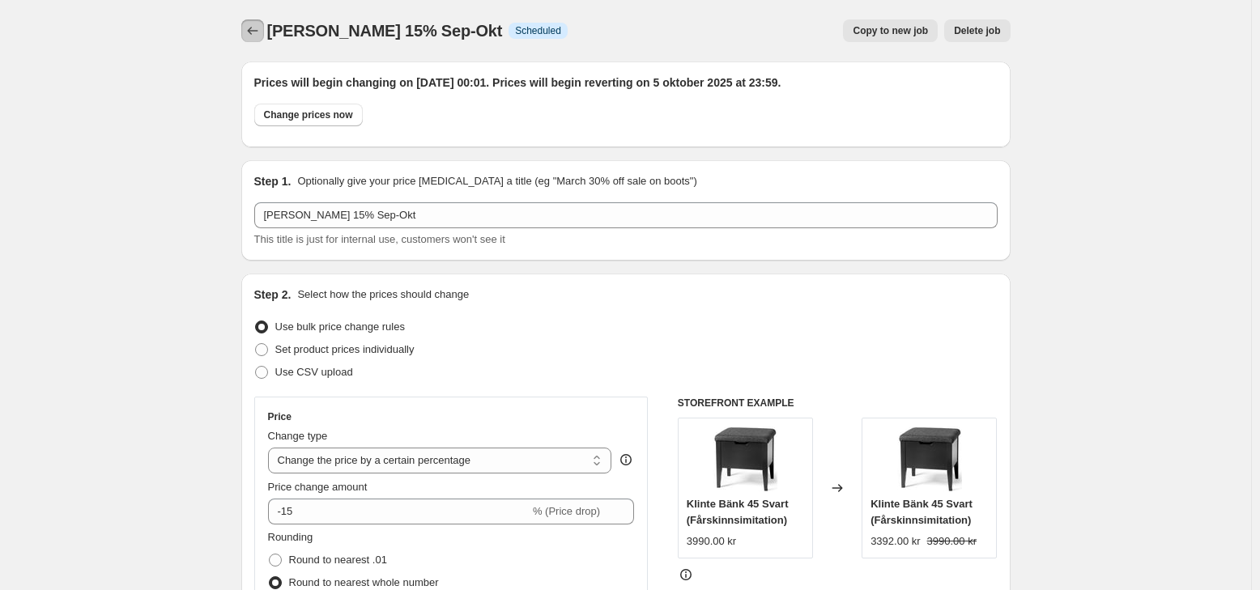
click at [256, 36] on icon "Price change jobs" at bounding box center [253, 31] width 16 height 16
